Goal: Navigation & Orientation: Find specific page/section

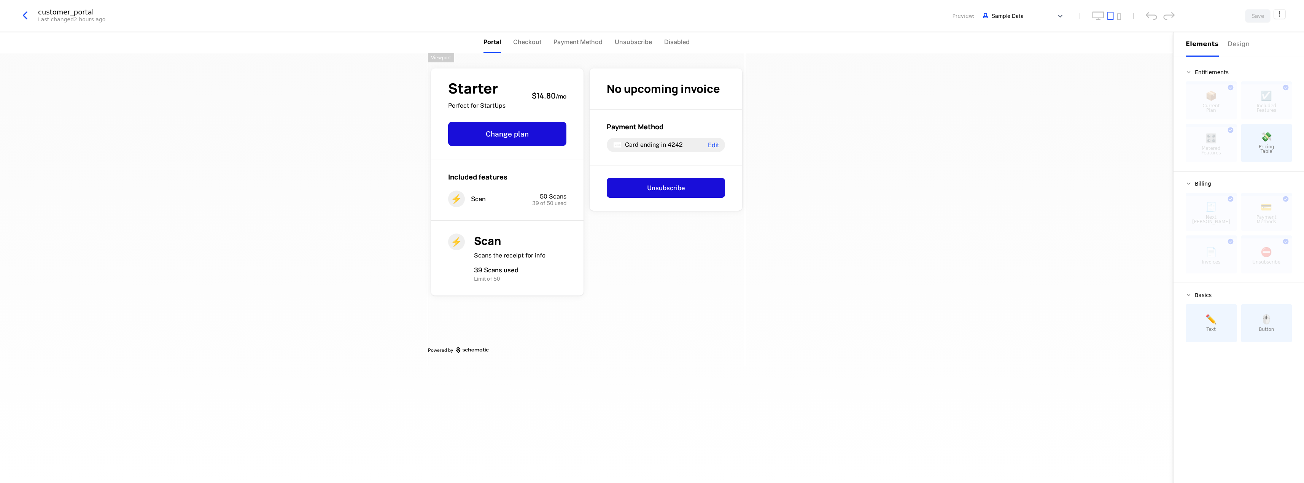
click at [23, 17] on icon "button" at bounding box center [25, 16] width 14 height 14
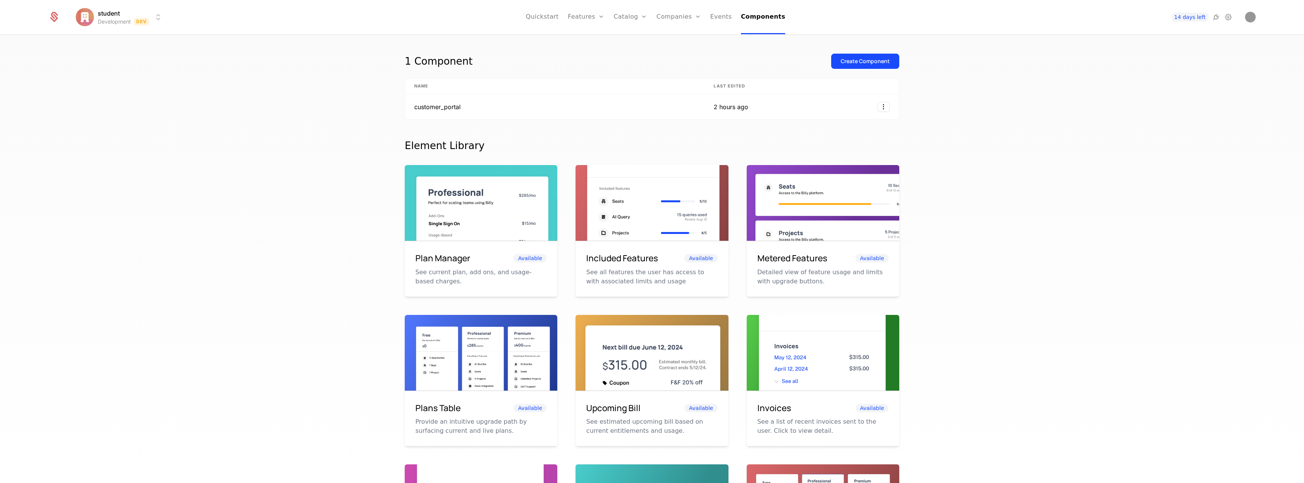
click at [54, 17] on icon at bounding box center [54, 15] width 7 height 7
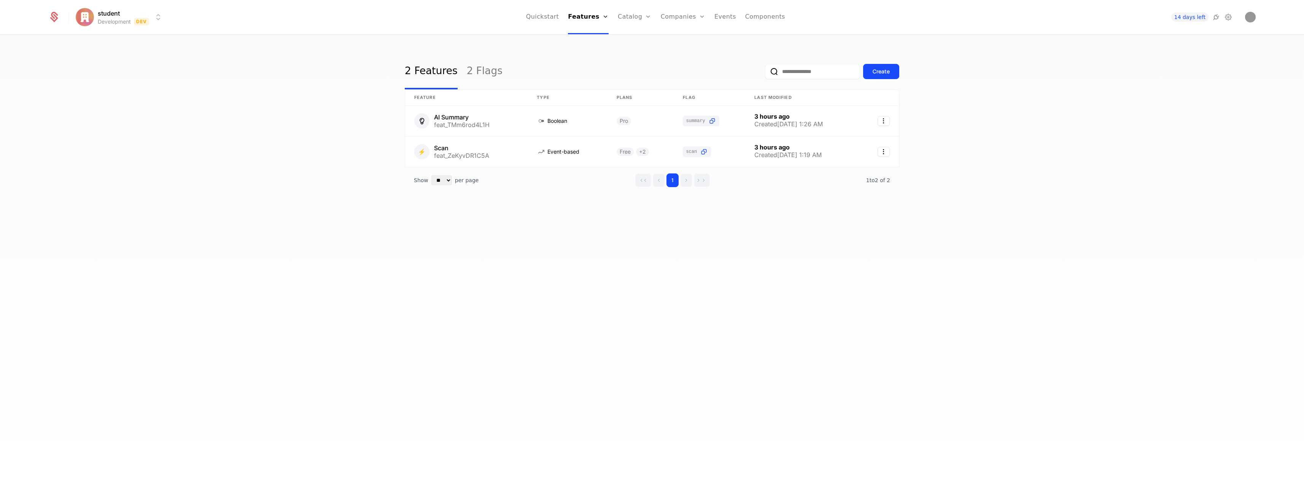
click at [56, 17] on icon at bounding box center [54, 18] width 8 height 8
